Goal: Complete application form

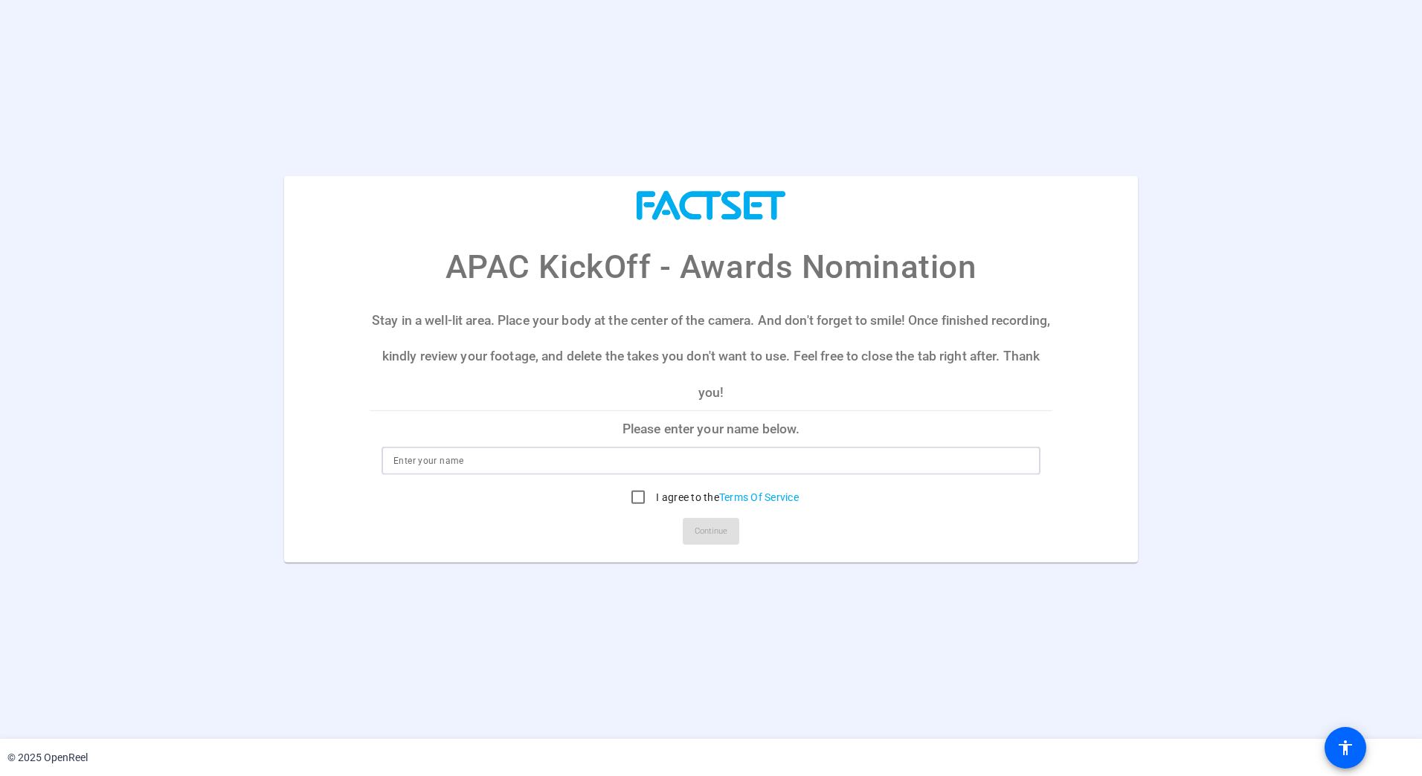
click at [605, 455] on input at bounding box center [710, 461] width 635 height 18
type input "[PERSON_NAME]"
click at [713, 472] on div "[PERSON_NAME]" at bounding box center [710, 461] width 635 height 28
click at [637, 498] on input "I agree to the Terms Of Service" at bounding box center [638, 498] width 30 height 30
checkbox input "true"
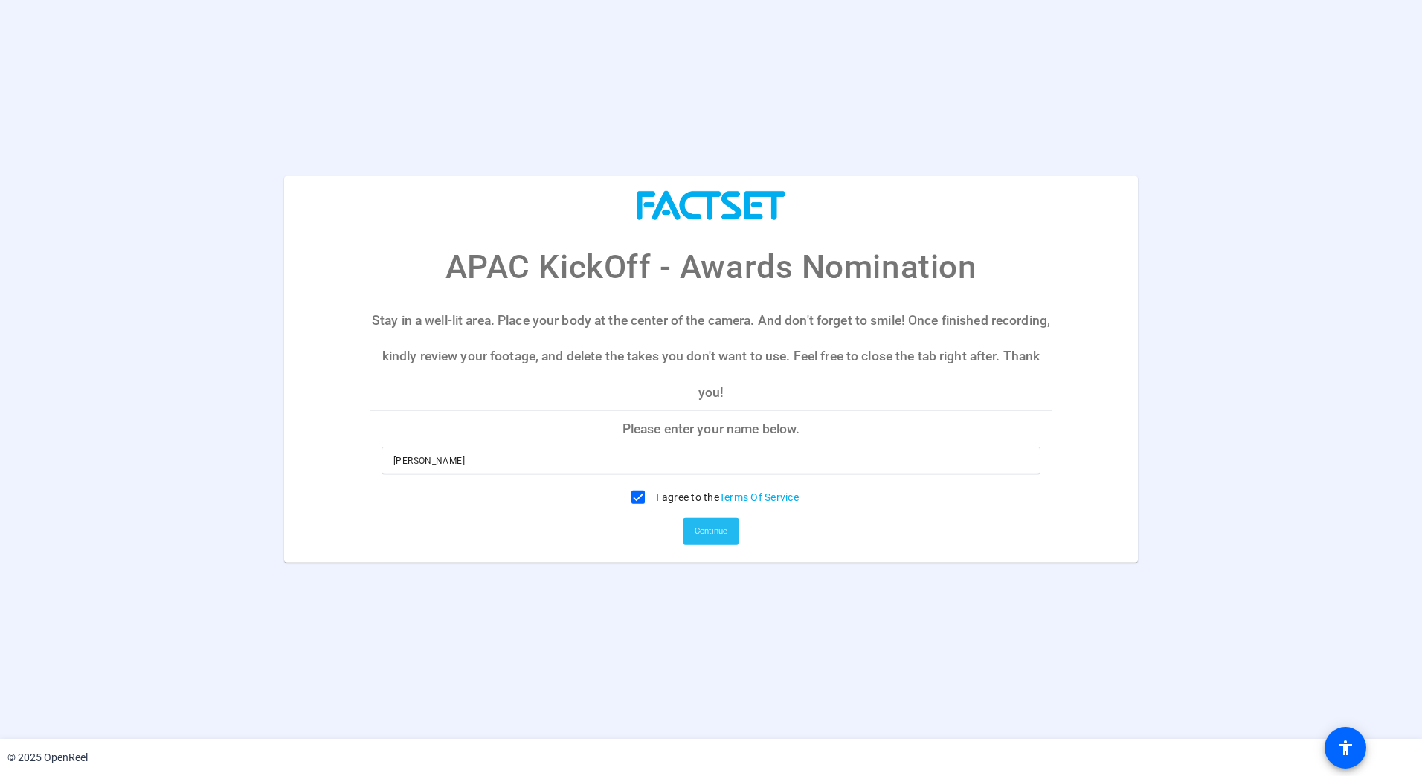
click at [720, 540] on span "Continue" at bounding box center [711, 532] width 33 height 22
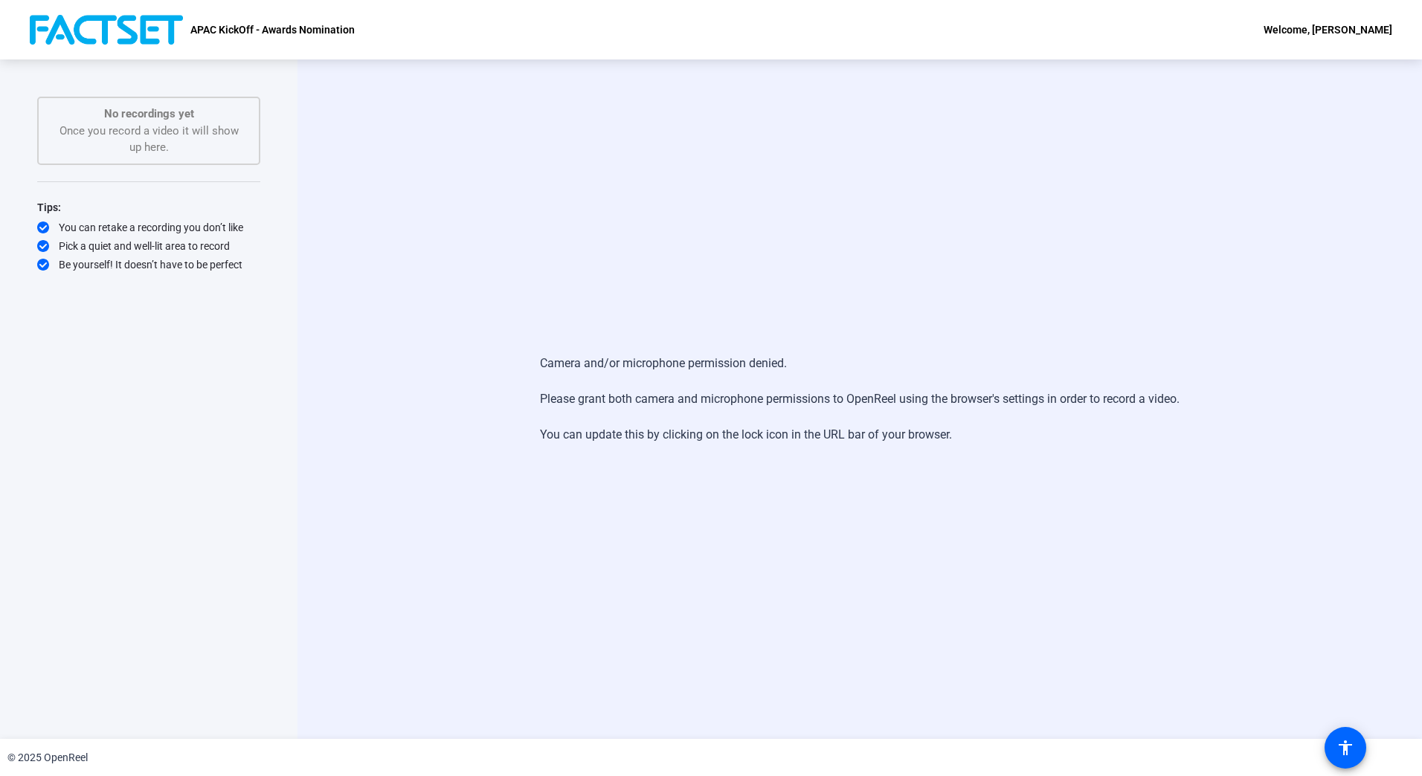
click at [654, 358] on div "Camera and/or microphone permission denied. Please grant both camera and microp…" at bounding box center [860, 399] width 640 height 119
click at [1345, 753] on mat-icon "accessibility" at bounding box center [1346, 748] width 18 height 18
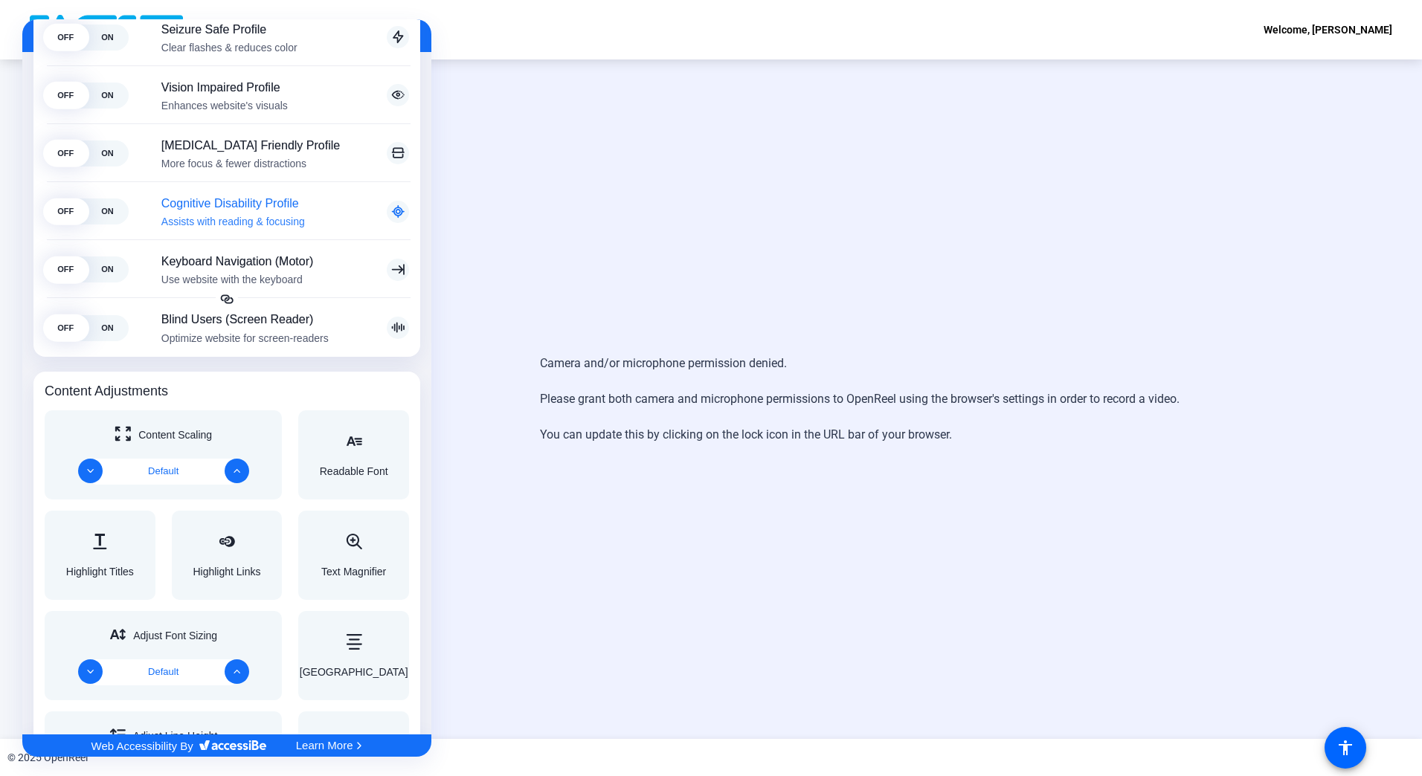
scroll to position [431, 0]
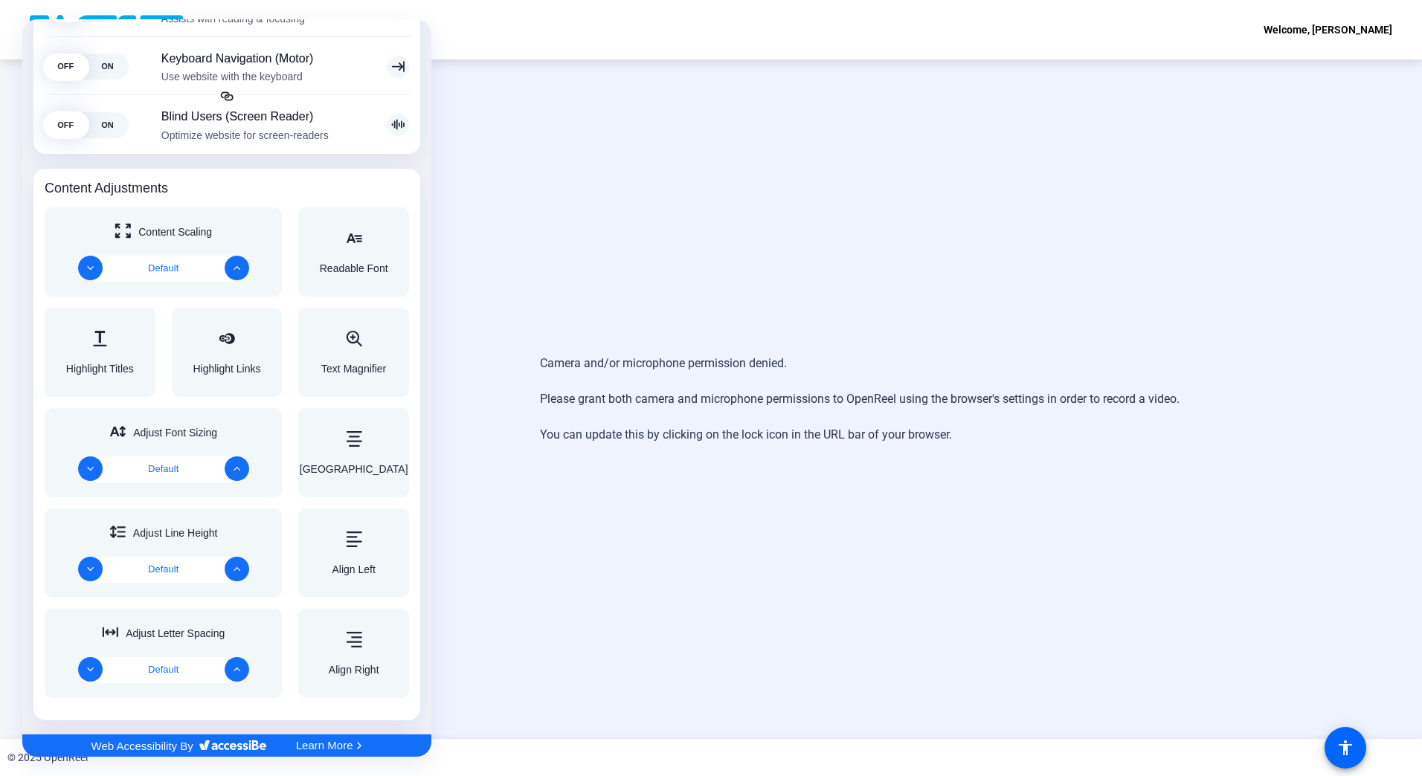
click at [483, 206] on div at bounding box center [711, 388] width 1422 height 776
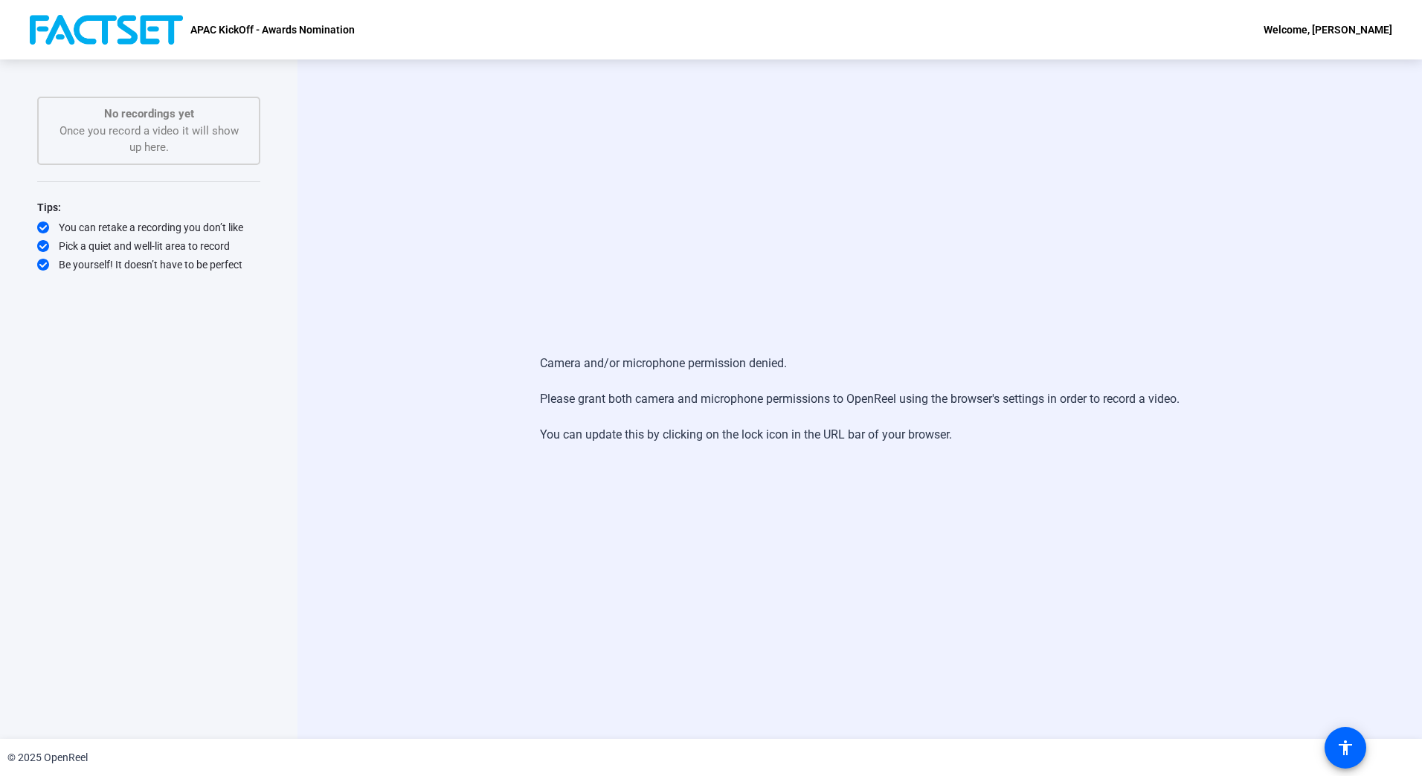
scroll to position [0, 0]
